Goal: Complete application form

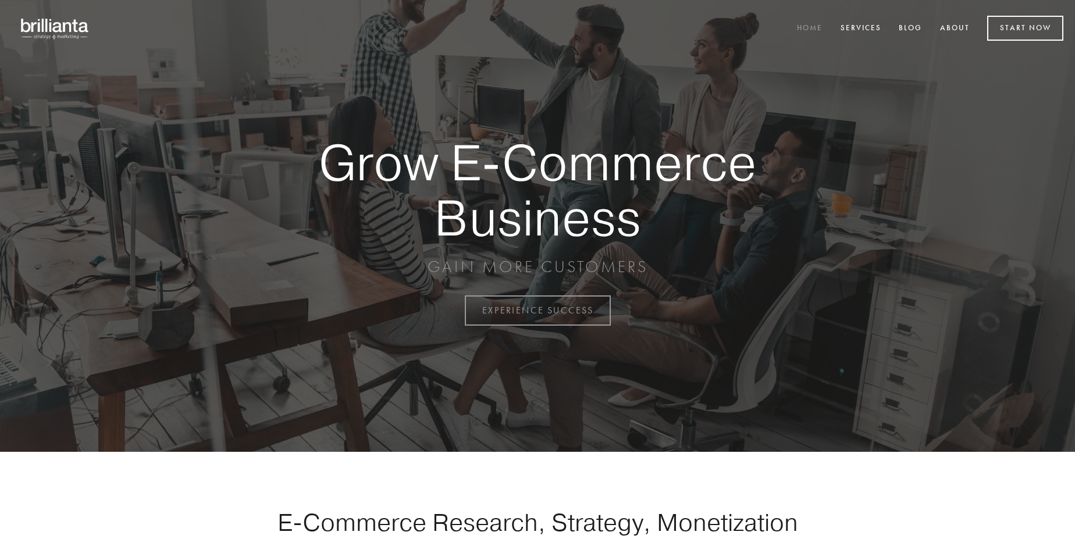
scroll to position [3050, 0]
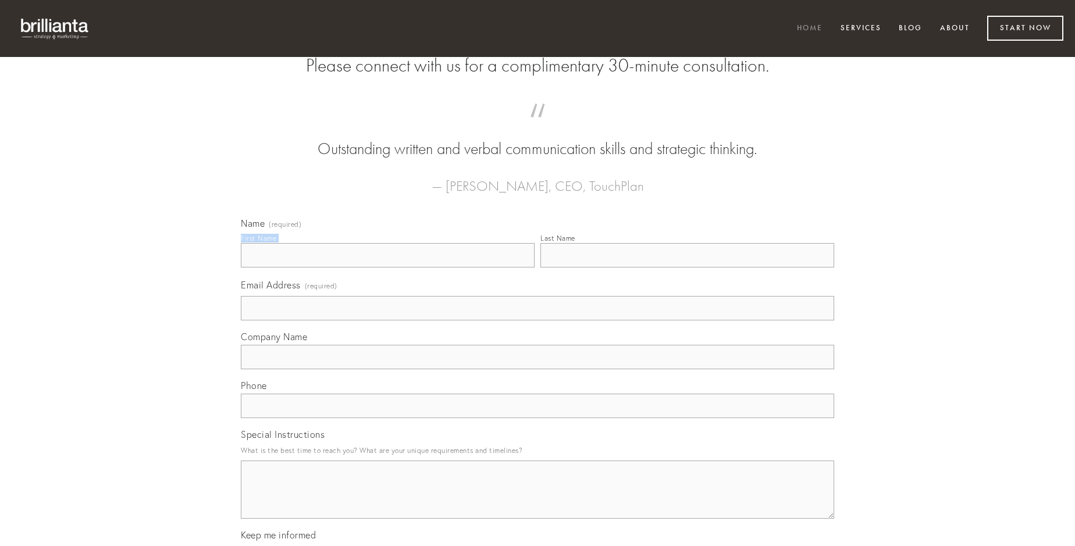
type input "[PERSON_NAME]"
click at [687, 268] on input "Last Name" at bounding box center [688, 255] width 294 height 24
type input "[PERSON_NAME]"
click at [538, 321] on input "Email Address (required)" at bounding box center [537, 308] width 593 height 24
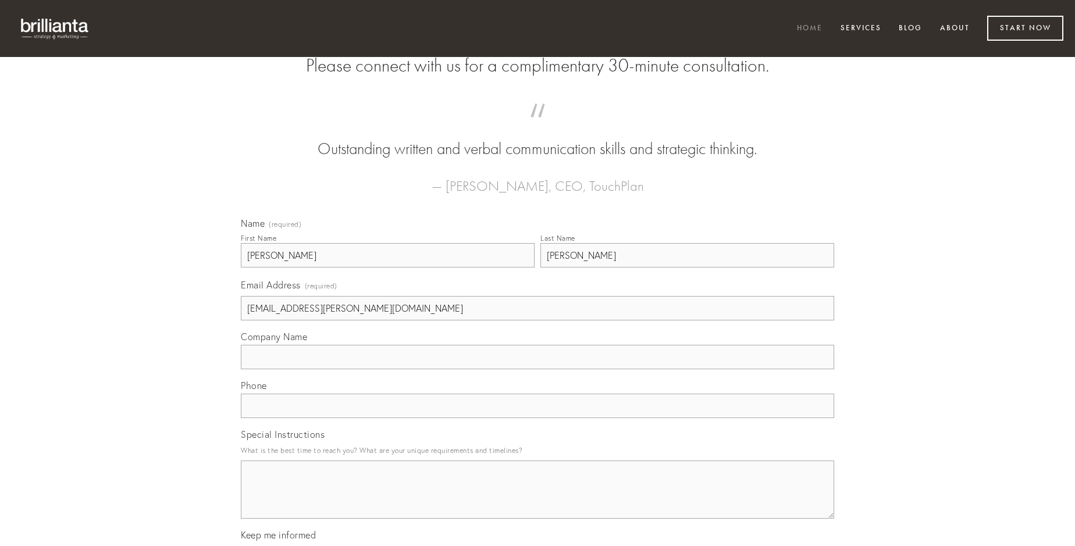
type input "[EMAIL_ADDRESS][PERSON_NAME][DOMAIN_NAME]"
click at [538, 369] on input "Company Name" at bounding box center [537, 357] width 593 height 24
type input "explicabo"
click at [538, 418] on input "text" at bounding box center [537, 406] width 593 height 24
click at [538, 500] on textarea "Special Instructions" at bounding box center [537, 490] width 593 height 58
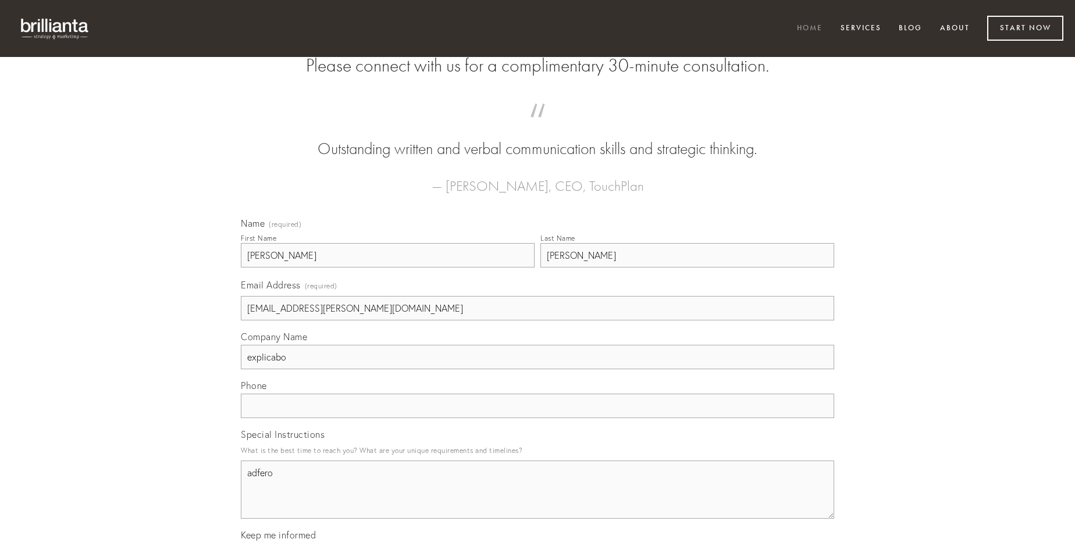
type textarea "adfero"
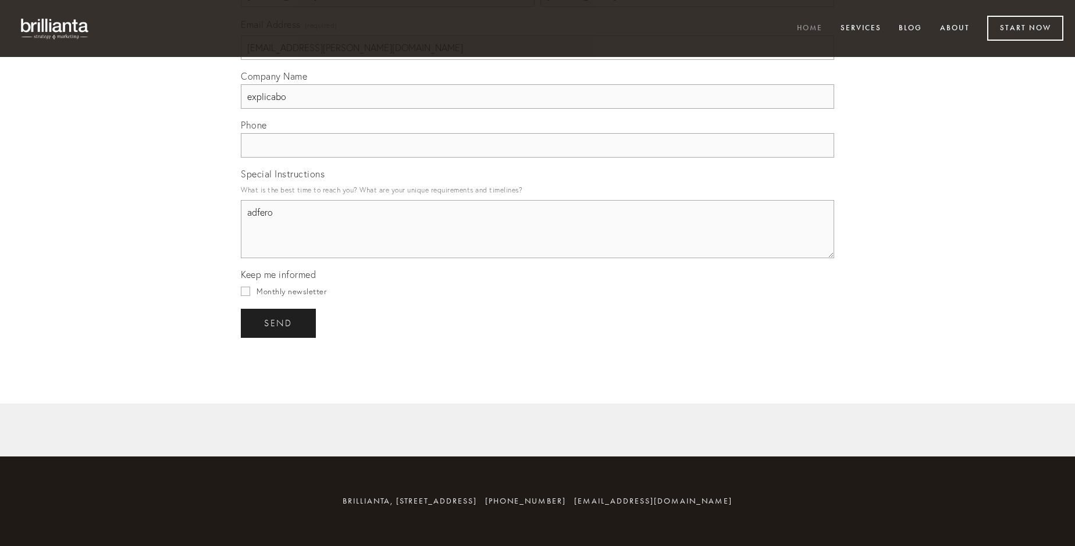
click at [279, 323] on span "send" at bounding box center [278, 323] width 29 height 10
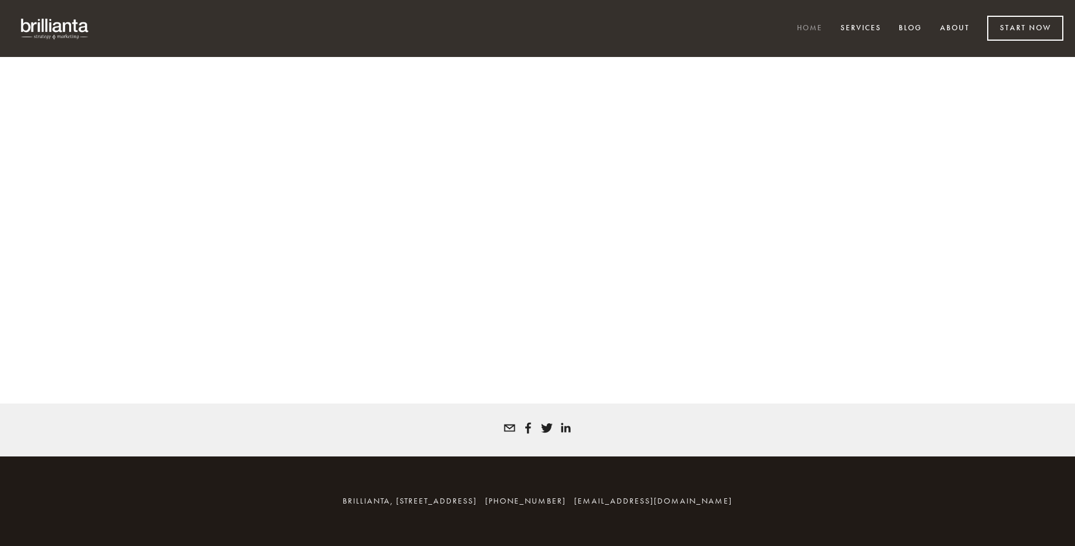
scroll to position [3034, 0]
